Goal: Task Accomplishment & Management: Use online tool/utility

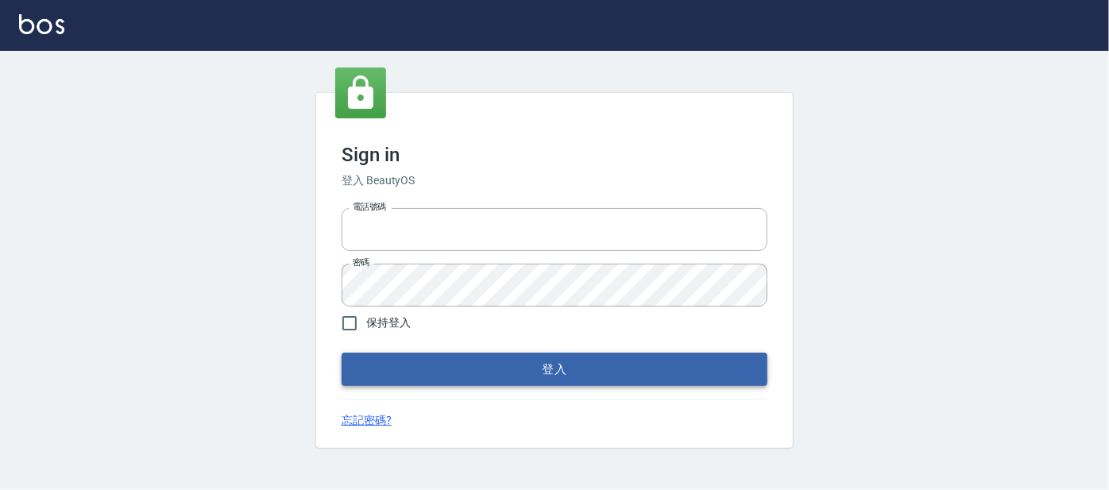
type input "0227605235"
click at [587, 366] on button "登入" at bounding box center [555, 369] width 426 height 33
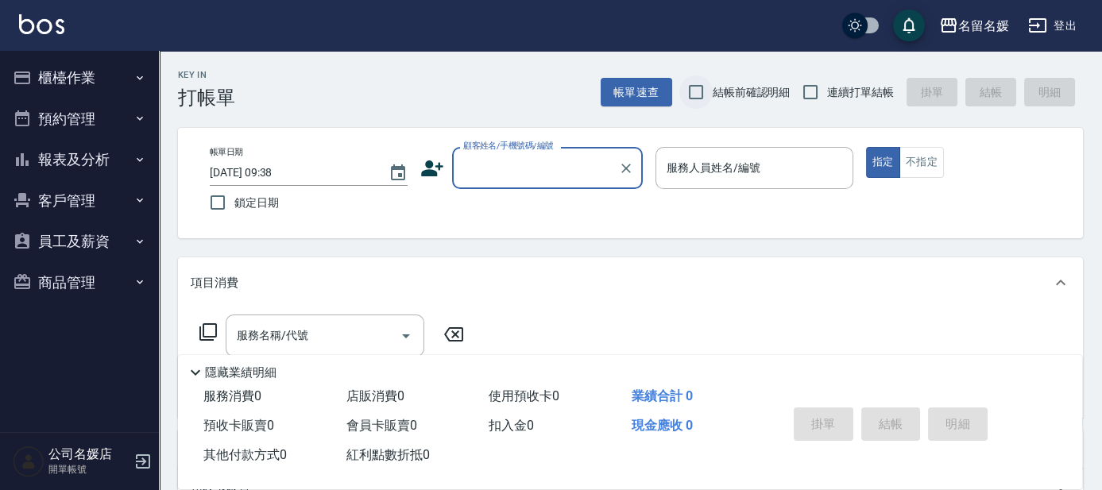
click at [697, 90] on input "結帳前確認明細" at bounding box center [696, 92] width 33 height 33
checkbox input "true"
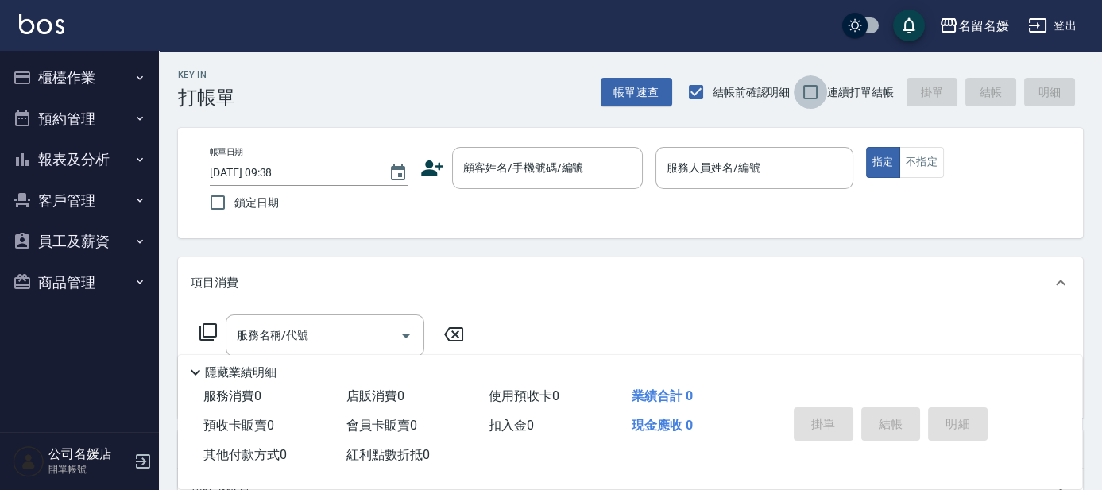
click at [811, 83] on input "連續打單結帳" at bounding box center [810, 92] width 33 height 33
checkbox input "true"
click at [217, 203] on input "鎖定日期" at bounding box center [217, 202] width 33 height 33
checkbox input "true"
